Goal: Task Accomplishment & Management: Manage account settings

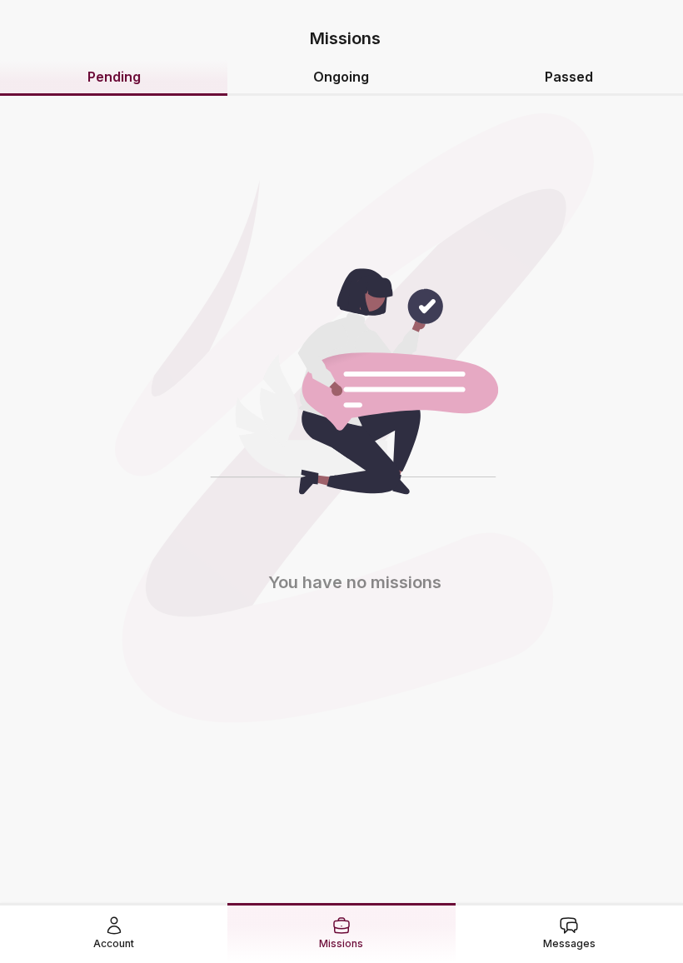
click at [363, 107] on div "You have no missions" at bounding box center [341, 163] width 656 height 167
click at [362, 107] on div "You have no missions" at bounding box center [341, 163] width 656 height 167
click at [559, 79] on link "Passed" at bounding box center [568, 78] width 227 height 36
click at [573, 935] on span "Messages" at bounding box center [569, 943] width 52 height 17
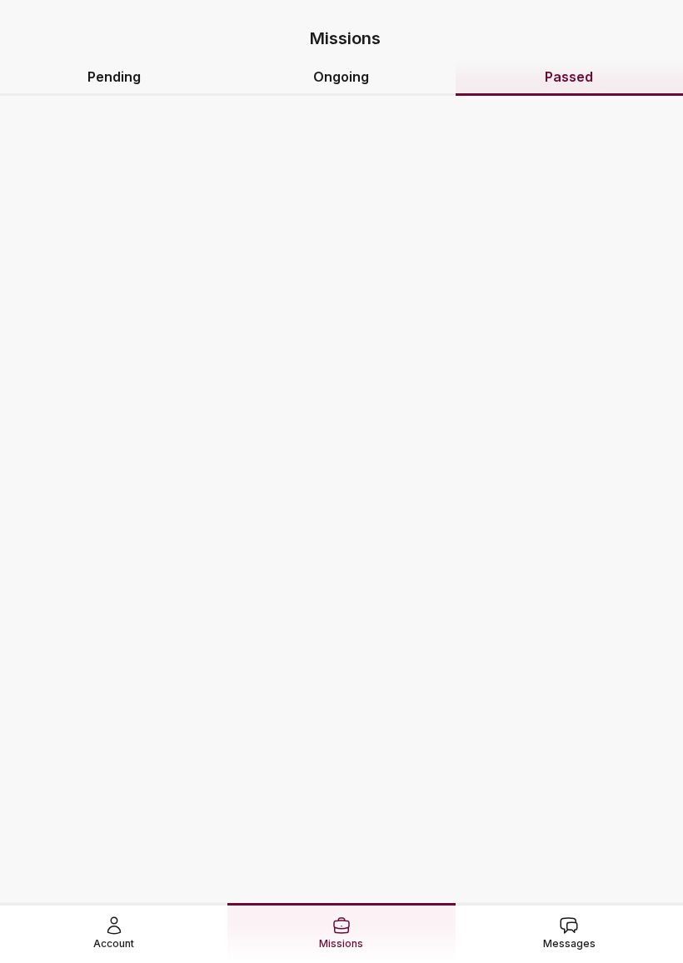
click at [605, 906] on link "Messages" at bounding box center [568, 932] width 227 height 59
click at [598, 921] on link "Messages" at bounding box center [568, 932] width 227 height 59
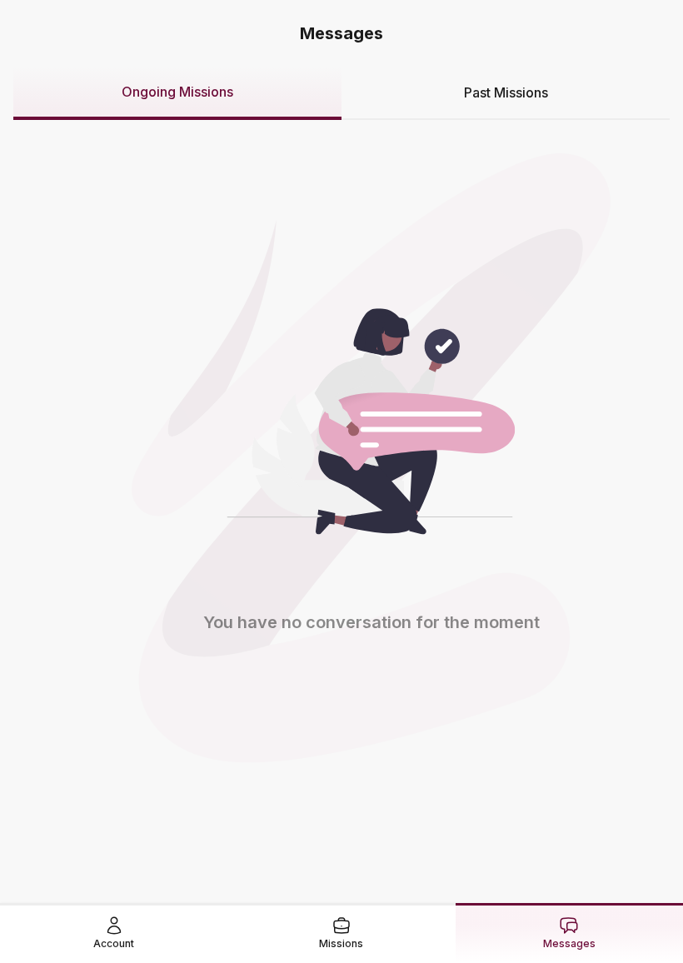
click at [124, 935] on span "Account" at bounding box center [113, 943] width 41 height 17
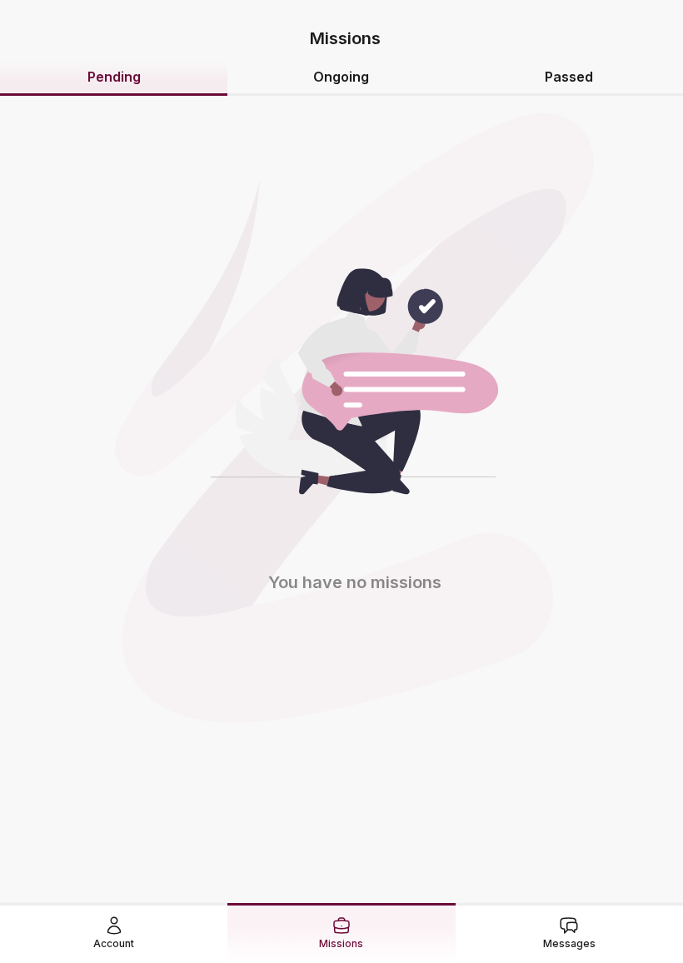
click at [145, 903] on link "Account" at bounding box center [113, 932] width 227 height 59
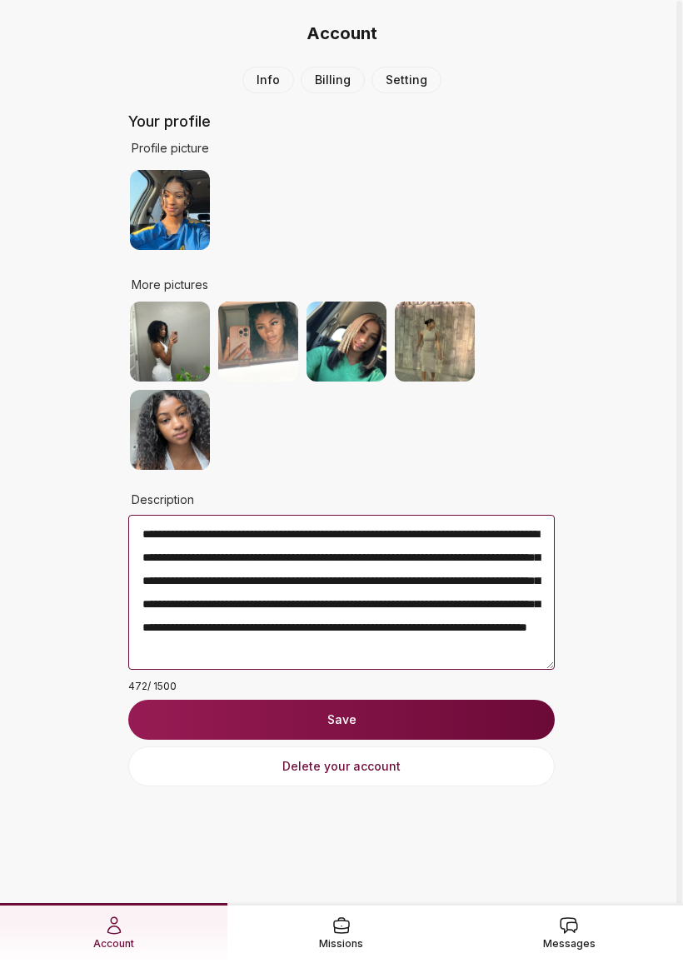
click at [345, 935] on span "Missions" at bounding box center [341, 943] width 44 height 17
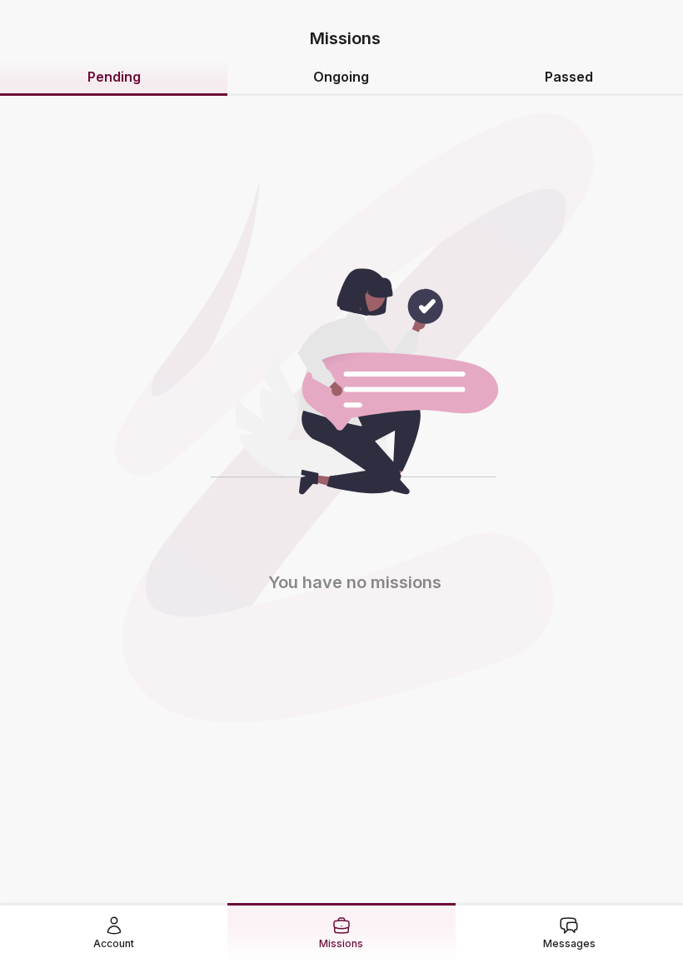
click at [579, 935] on span "Messages" at bounding box center [569, 943] width 52 height 17
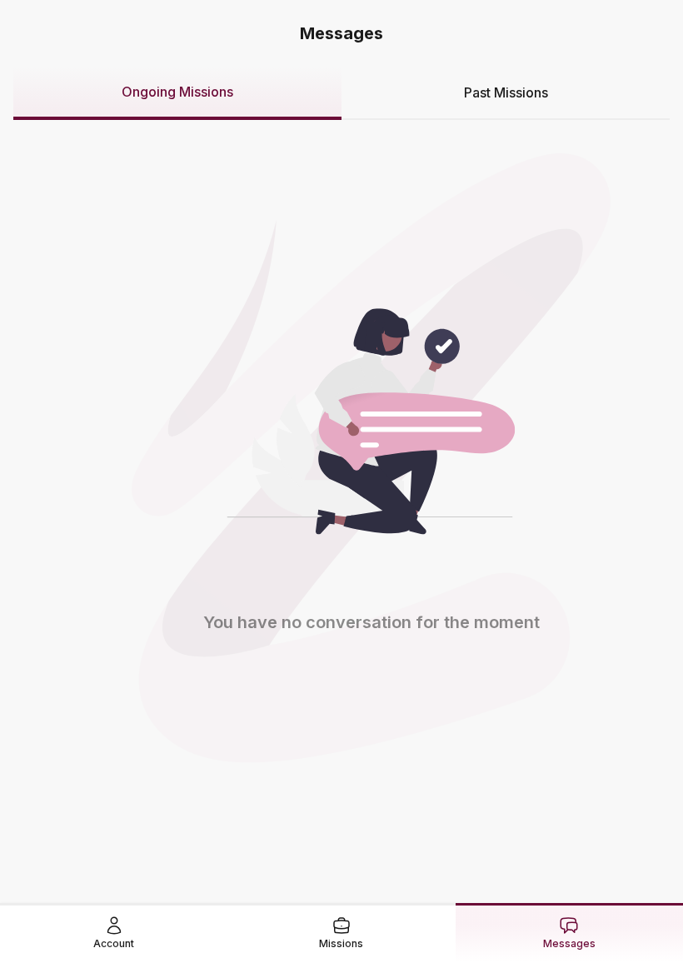
click at [515, 107] on div "Past Missions" at bounding box center [505, 93] width 328 height 53
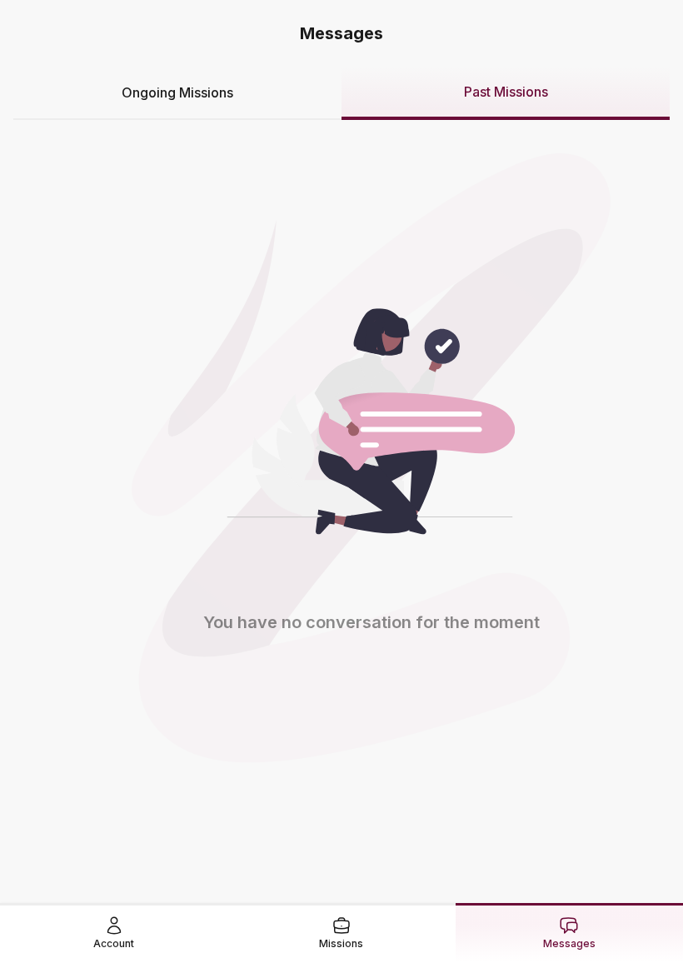
click at [365, 927] on link "Missions" at bounding box center [340, 932] width 227 height 59
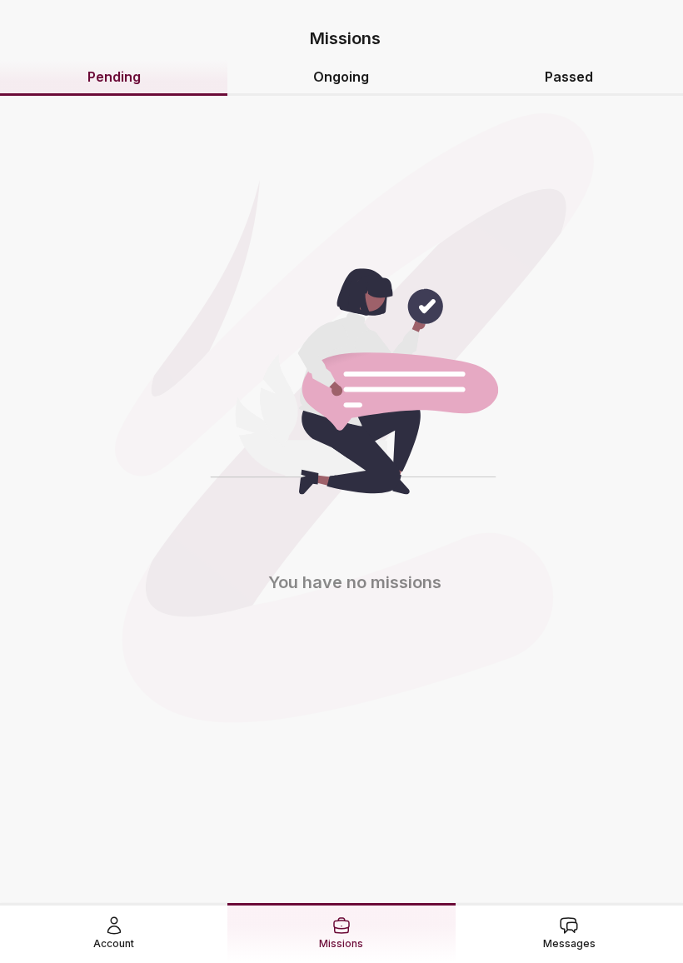
click at [372, 72] on link "Ongoing" at bounding box center [340, 78] width 227 height 36
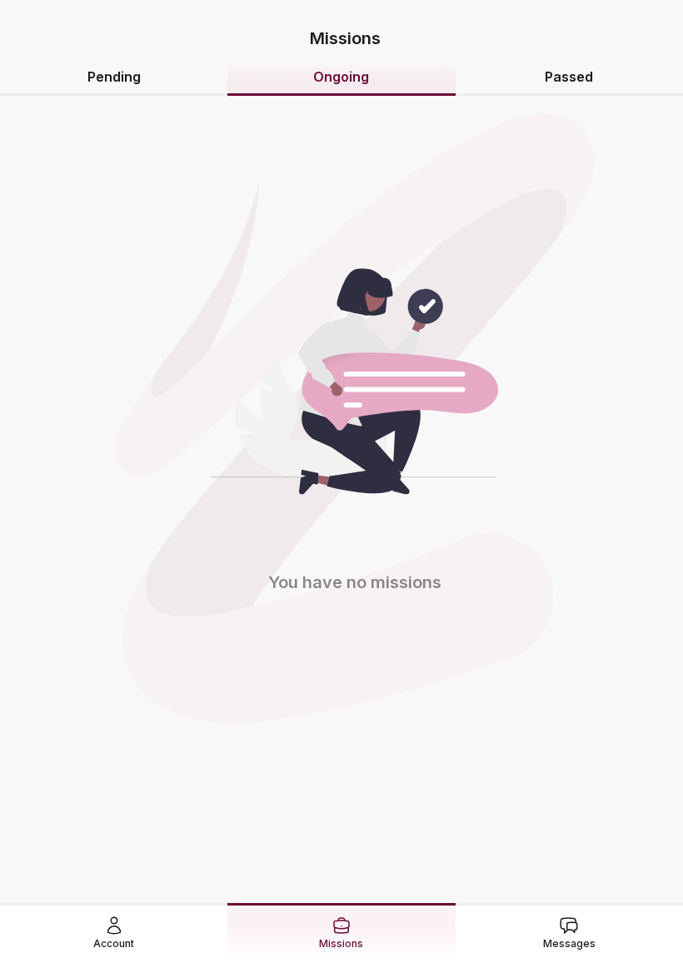
click at [596, 71] on link "Passed" at bounding box center [568, 78] width 227 height 36
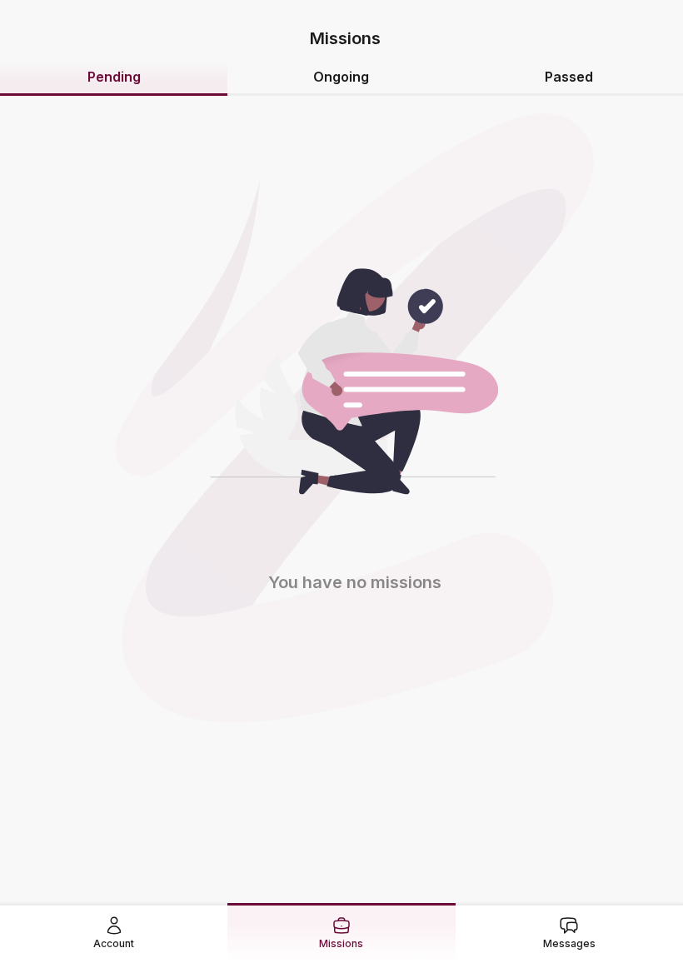
click at [111, 917] on icon at bounding box center [113, 925] width 12 height 17
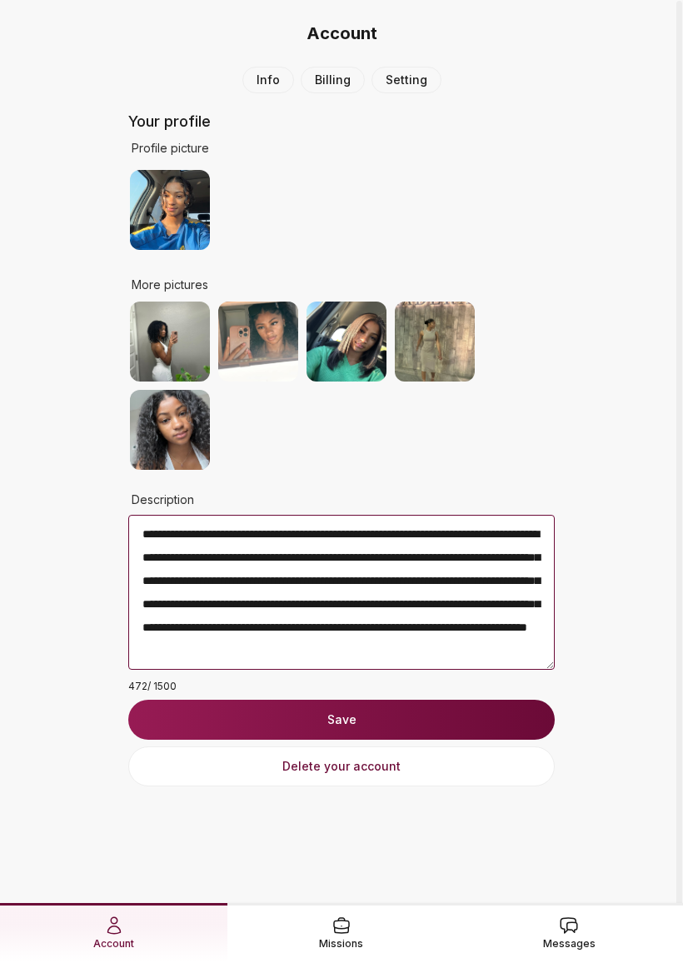
click at [397, 62] on nav "Account" at bounding box center [341, 33] width 683 height 67
click at [397, 61] on nav "Account" at bounding box center [341, 33] width 683 height 67
click at [614, 762] on div "**********" at bounding box center [341, 520] width 683 height 906
click at [553, 918] on div "Messages" at bounding box center [569, 933] width 52 height 37
